Goal: Check status: Check status

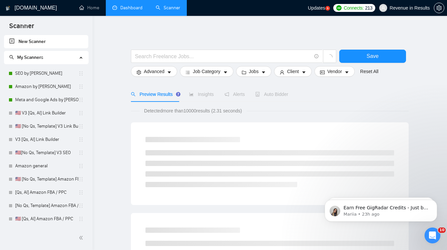
click at [136, 8] on link "Dashboard" at bounding box center [127, 8] width 30 height 6
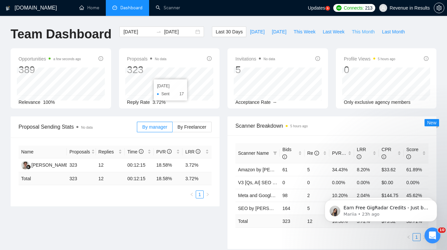
click at [365, 30] on span "This Month" at bounding box center [363, 31] width 23 height 7
type input "[DATE]"
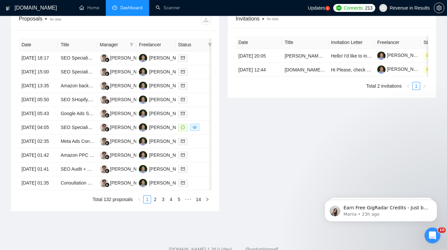
scroll to position [286, 0]
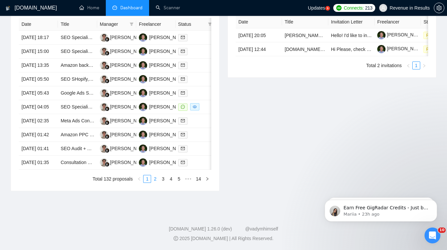
click at [155, 182] on link "2" at bounding box center [154, 178] width 7 height 7
